Goal: Information Seeking & Learning: Learn about a topic

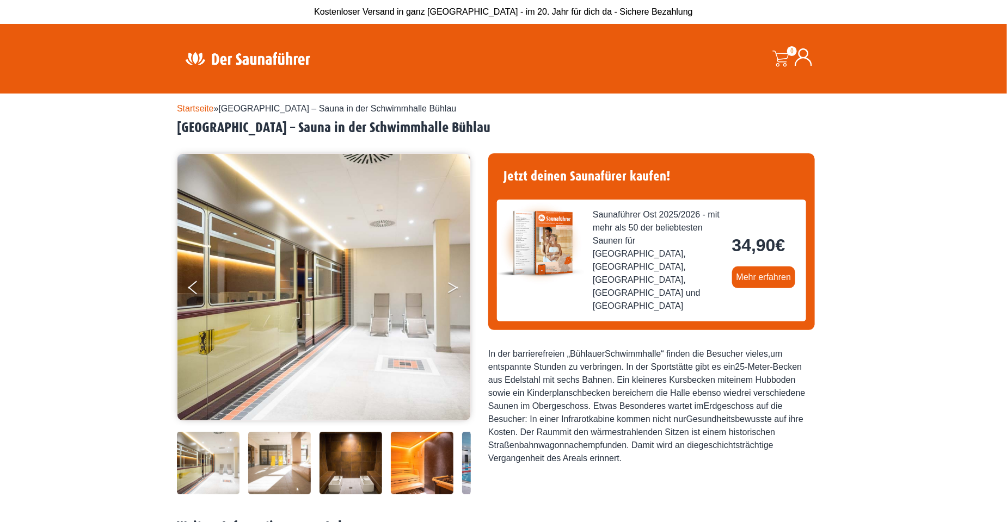
click at [454, 287] on icon "Next" at bounding box center [453, 285] width 10 height 7
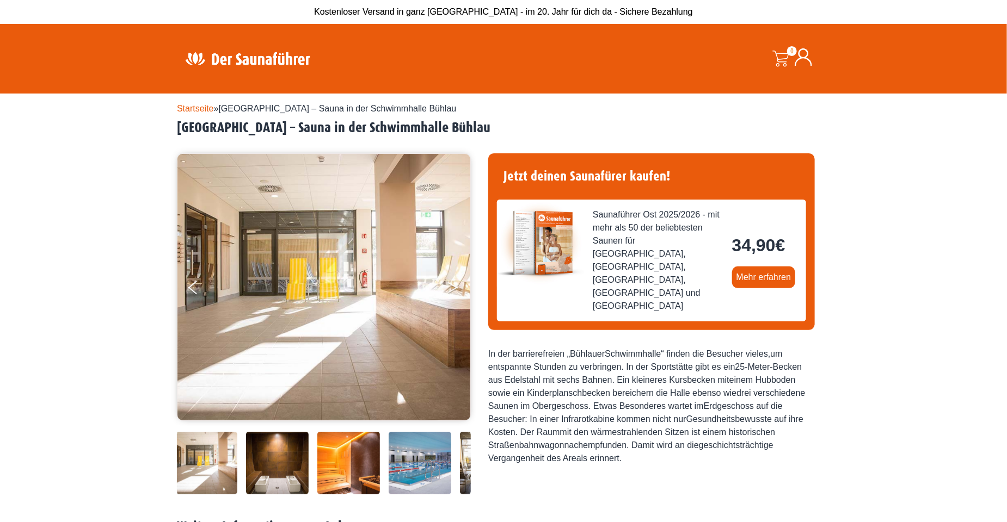
click at [460, 290] on button "Next" at bounding box center [460, 289] width 27 height 27
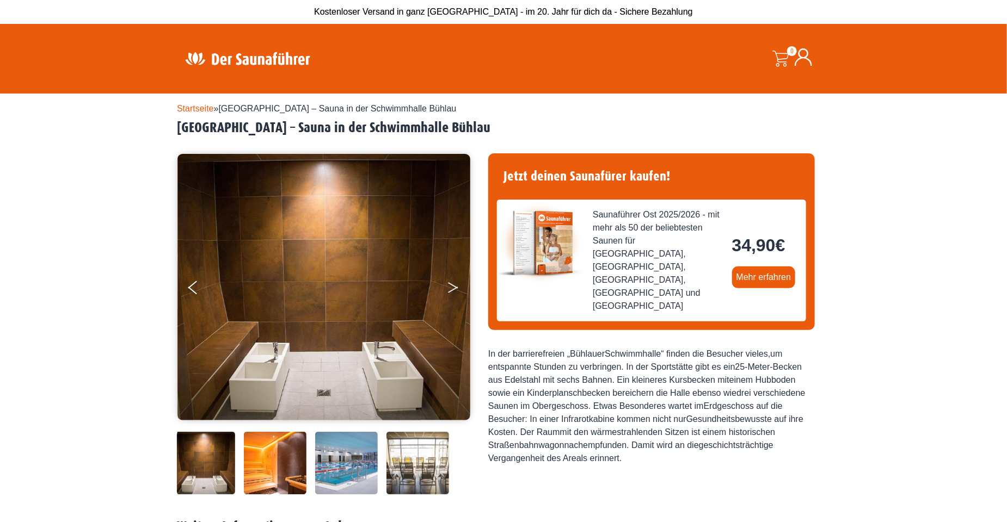
click at [460, 290] on button "Next" at bounding box center [460, 289] width 27 height 27
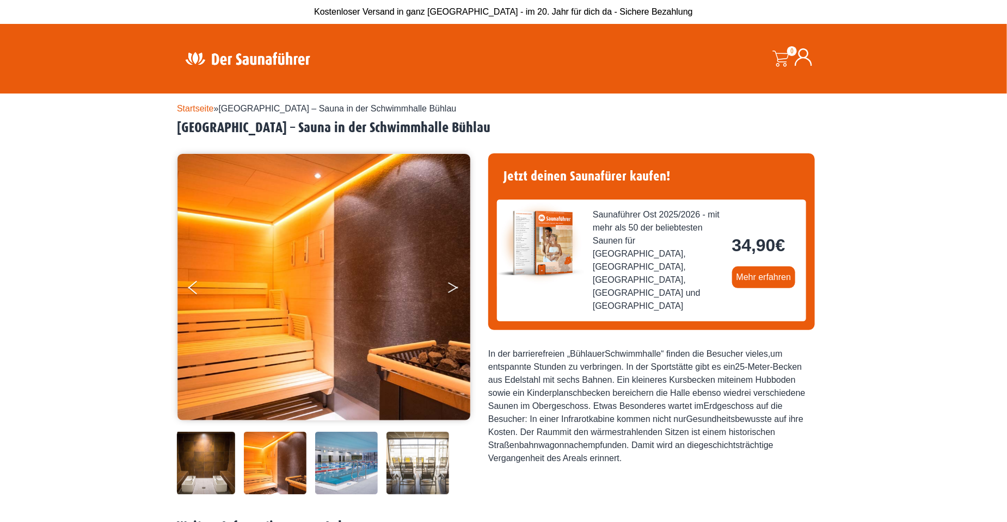
click at [457, 287] on icon "Next" at bounding box center [453, 290] width 10 height 7
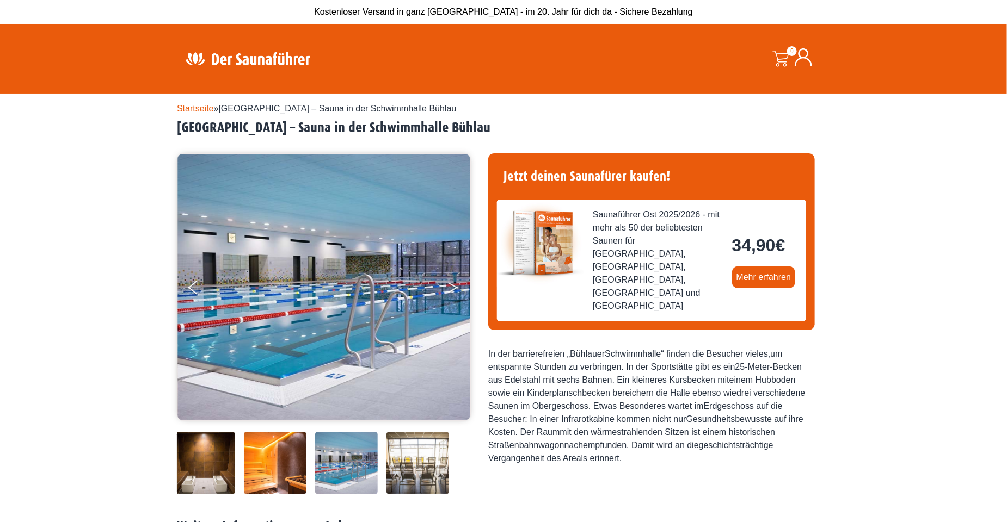
click at [457, 287] on icon "Next" at bounding box center [453, 290] width 10 height 7
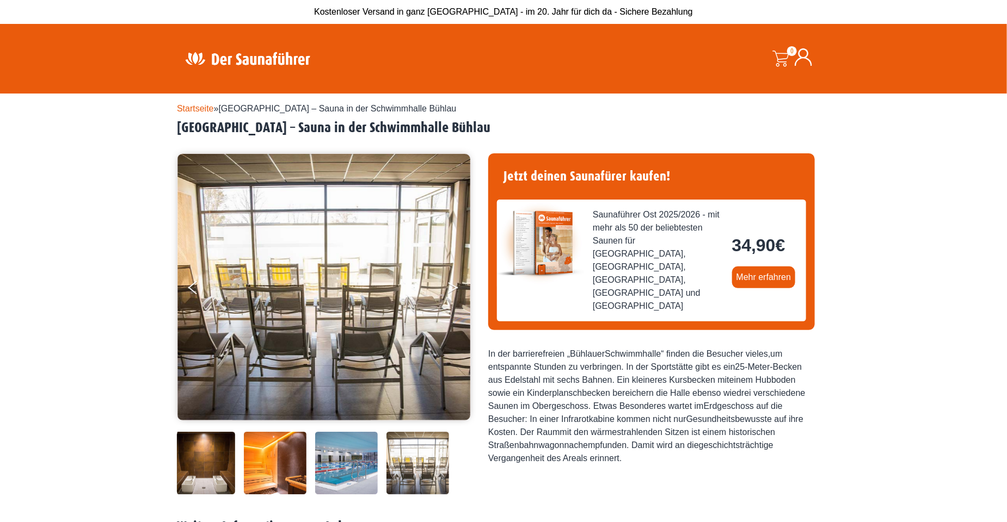
click at [457, 287] on icon "Next" at bounding box center [453, 290] width 10 height 7
click at [456, 283] on button "Next" at bounding box center [460, 289] width 27 height 27
click at [456, 284] on button "Next" at bounding box center [460, 289] width 27 height 27
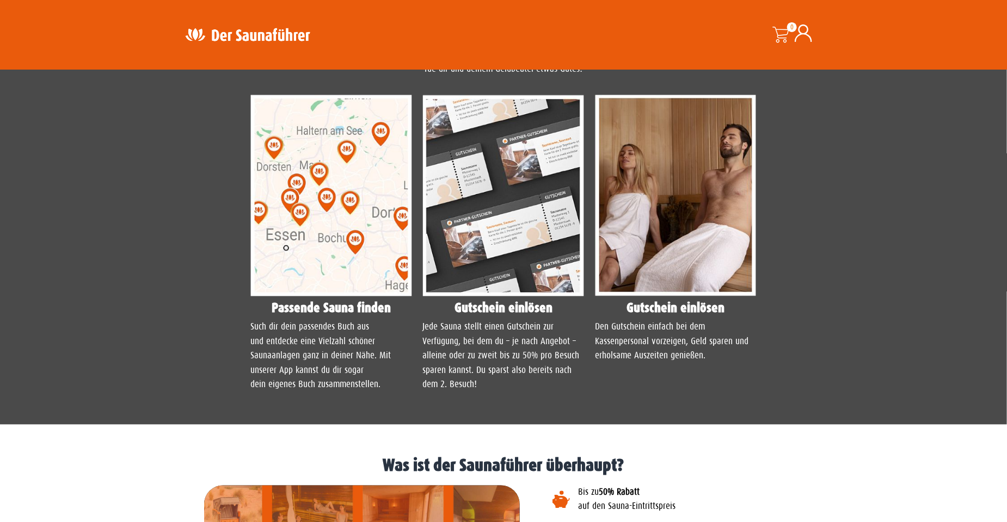
scroll to position [816, 0]
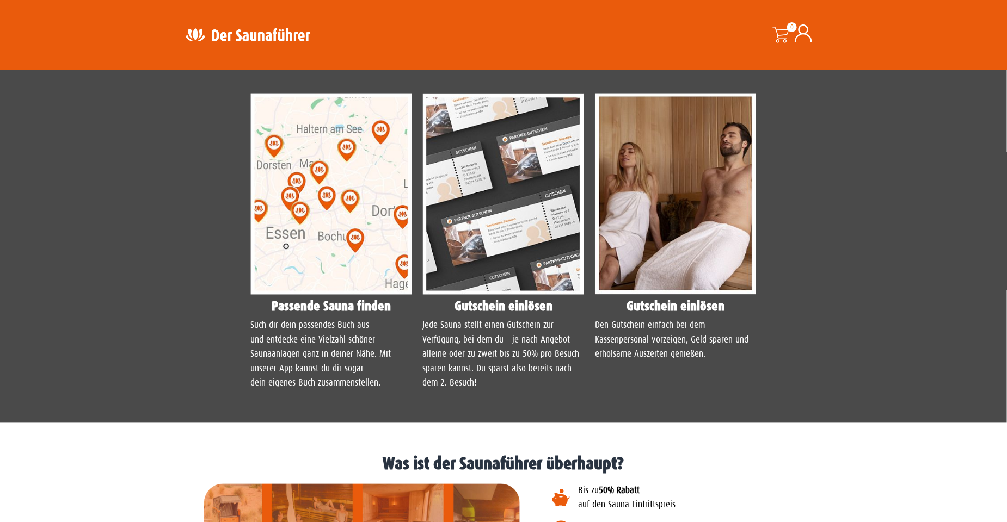
click at [513, 272] on img at bounding box center [504, 195] width 162 height 202
click at [495, 309] on h4 "Gutschein einlösen" at bounding box center [504, 306] width 162 height 13
click at [503, 145] on img at bounding box center [504, 195] width 162 height 202
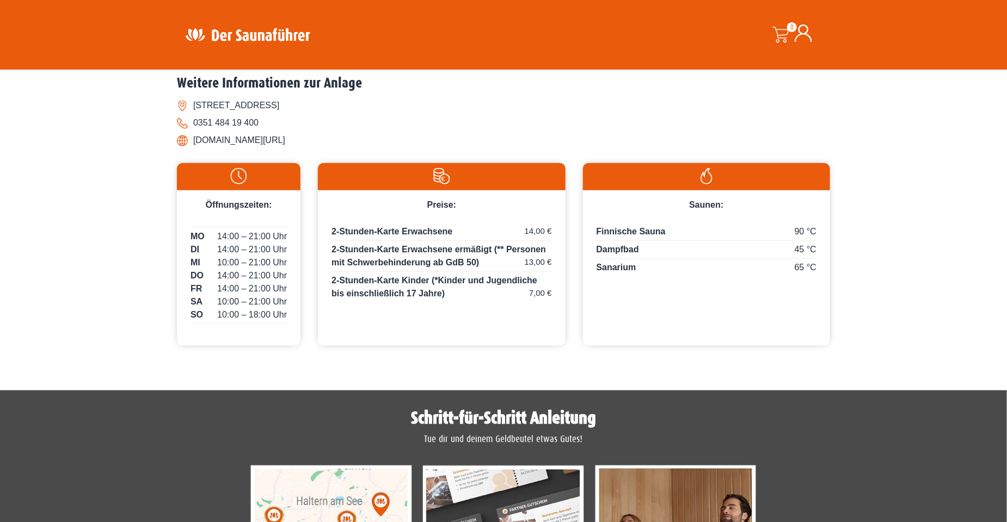
scroll to position [435, 0]
